Goal: Manage account settings

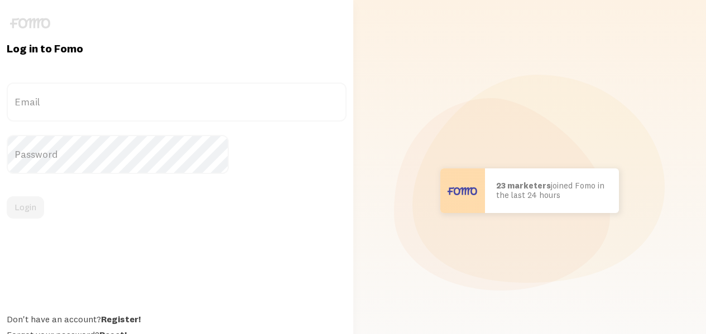
type input "[EMAIL_ADDRESS][DOMAIN_NAME]"
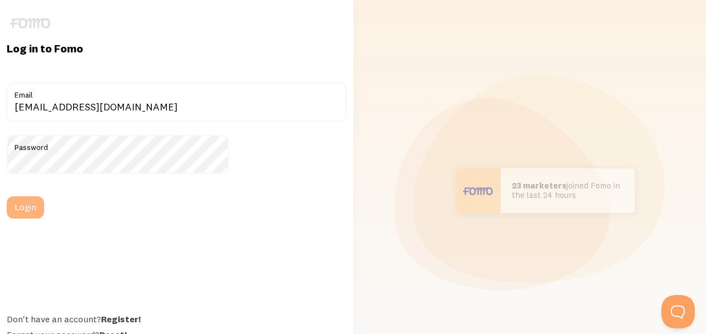
click at [44, 204] on button "Login" at bounding box center [25, 207] width 37 height 22
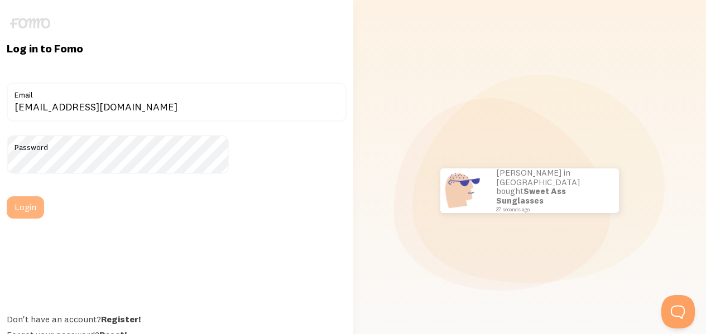
click at [44, 211] on button "Login" at bounding box center [25, 207] width 37 height 22
click at [44, 206] on button "Login" at bounding box center [25, 207] width 37 height 22
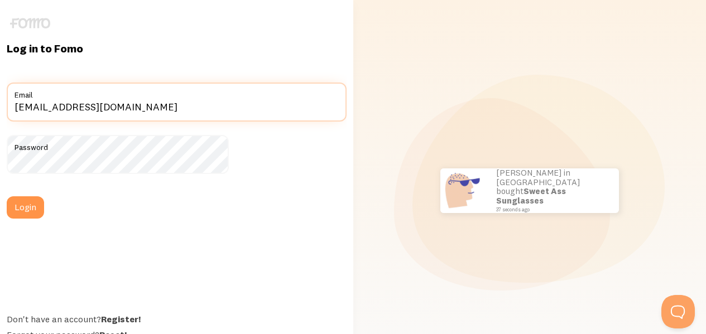
click at [158, 108] on input "tools@communityinfluencer.com" at bounding box center [177, 102] width 340 height 39
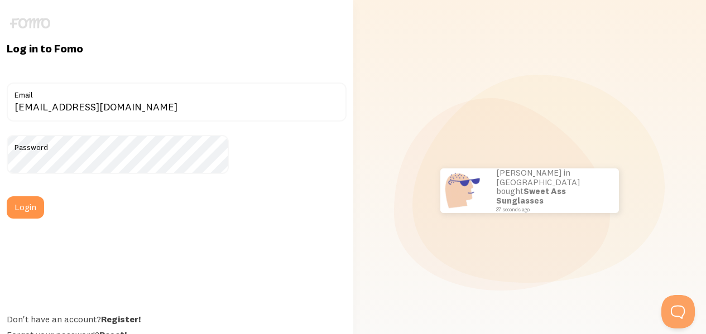
click at [108, 222] on div "Log in to Fomo tools@communityinfluencer.com Email Password Login Don't have an…" at bounding box center [176, 190] width 353 height 299
click at [44, 209] on button "Login" at bounding box center [25, 207] width 37 height 22
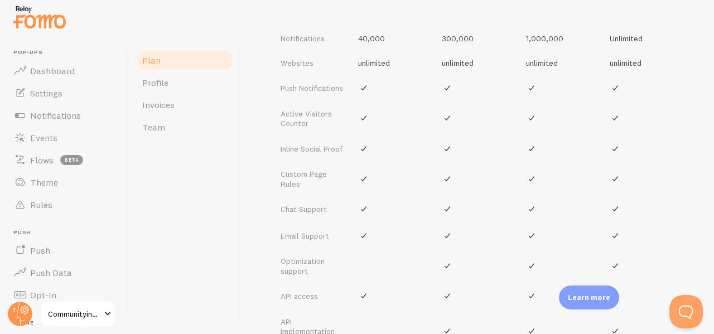
scroll to position [490, 0]
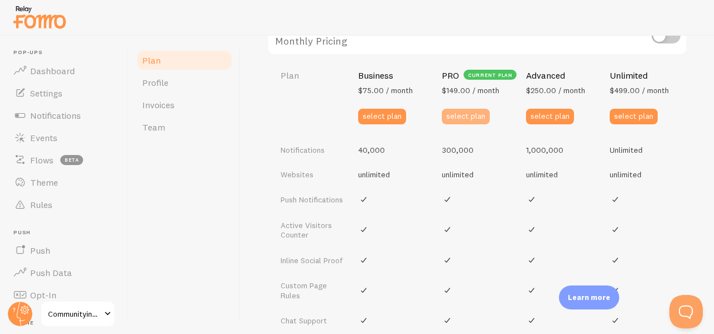
click at [461, 112] on button "select plan" at bounding box center [466, 117] width 48 height 16
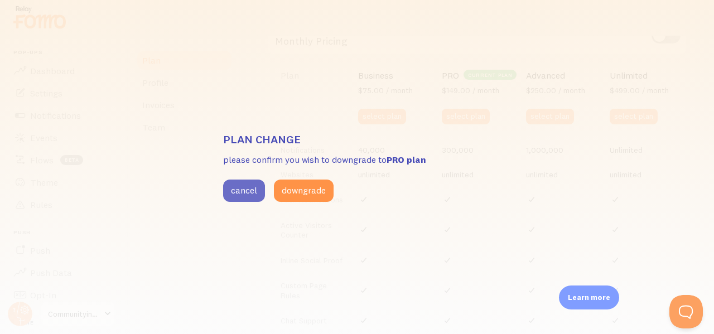
click at [251, 197] on button "cancel" at bounding box center [244, 191] width 42 height 22
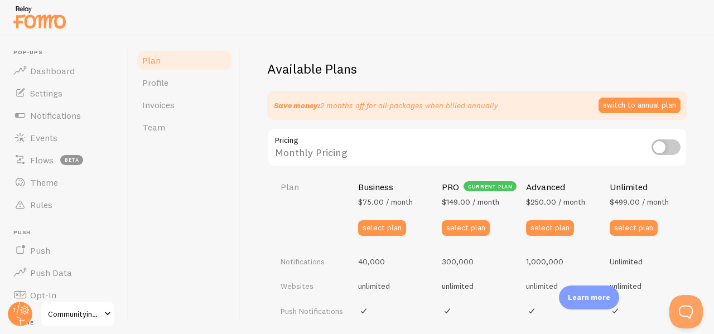
scroll to position [435, 0]
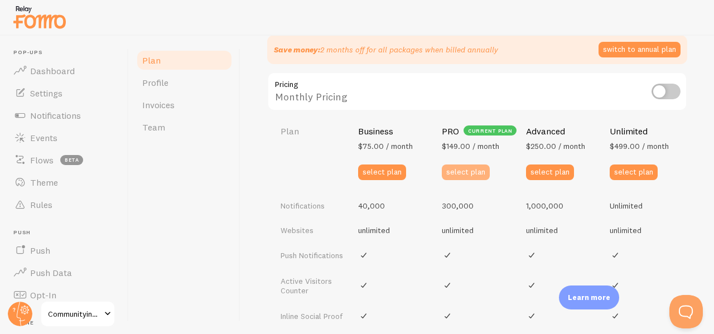
click at [463, 175] on button "select plan" at bounding box center [466, 173] width 48 height 16
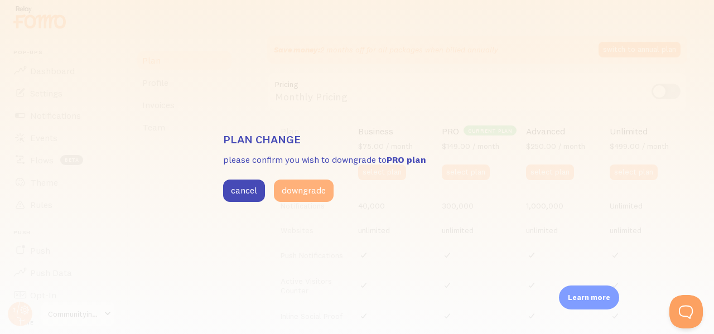
click at [317, 189] on button "downgrade" at bounding box center [304, 191] width 60 height 22
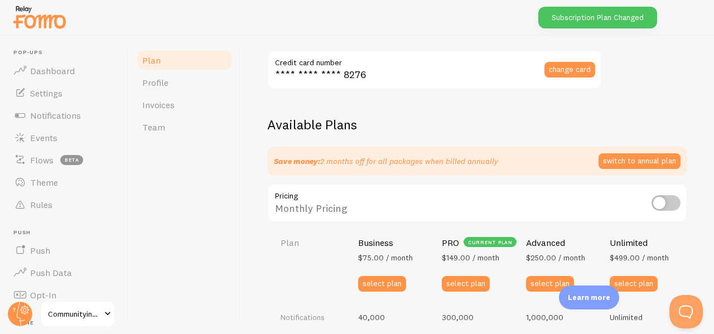
scroll to position [267, 0]
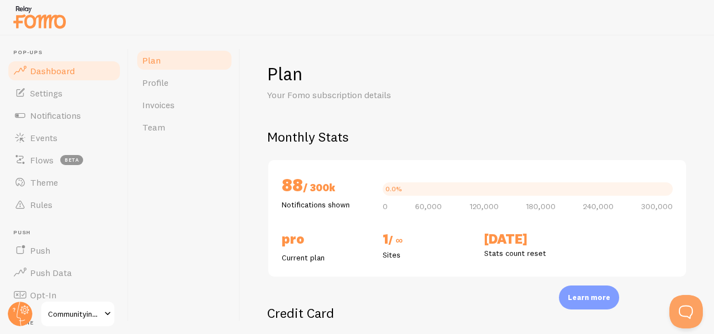
click at [60, 66] on span "Dashboard" at bounding box center [52, 70] width 45 height 11
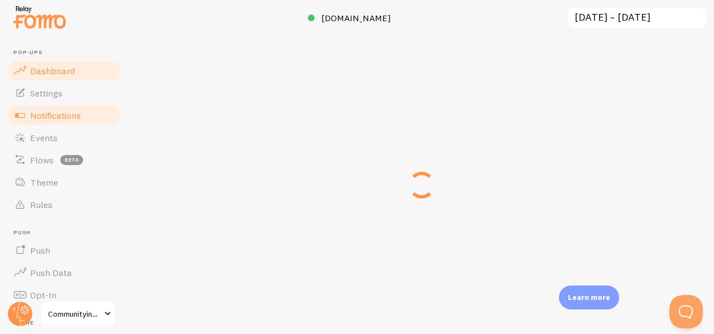
click at [65, 111] on span "Notifications" at bounding box center [55, 115] width 51 height 11
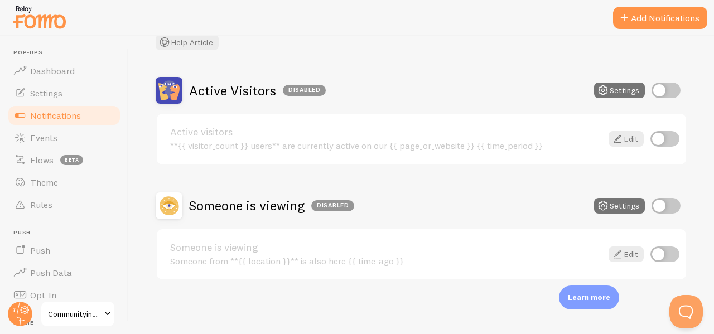
scroll to position [20, 0]
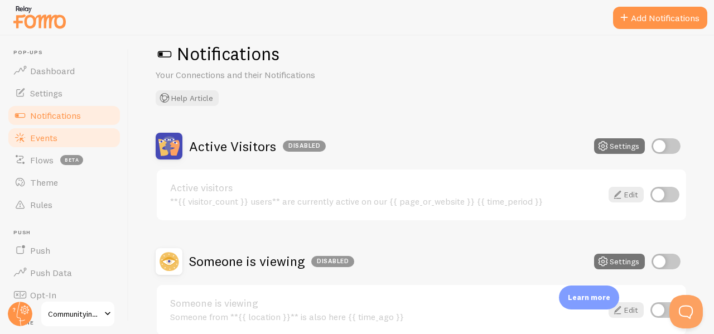
click at [65, 139] on link "Events" at bounding box center [64, 138] width 115 height 22
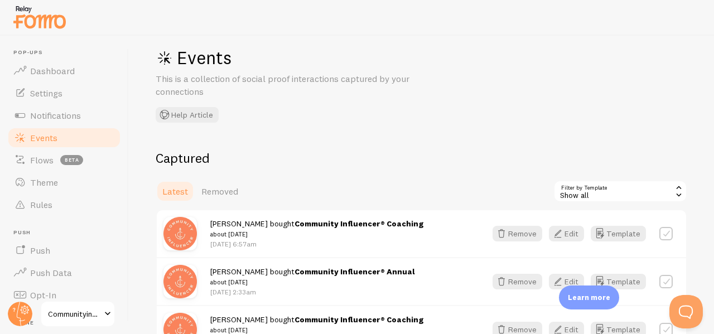
scroll to position [72, 0]
